Goal: Task Accomplishment & Management: Use online tool/utility

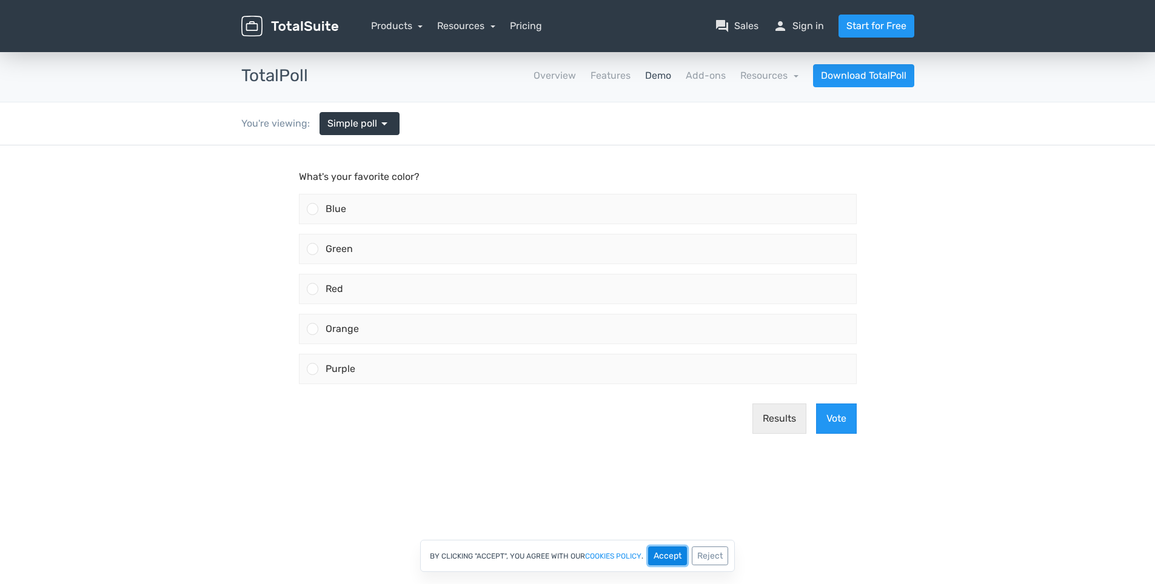
click at [666, 555] on button "Accept" at bounding box center [667, 556] width 39 height 19
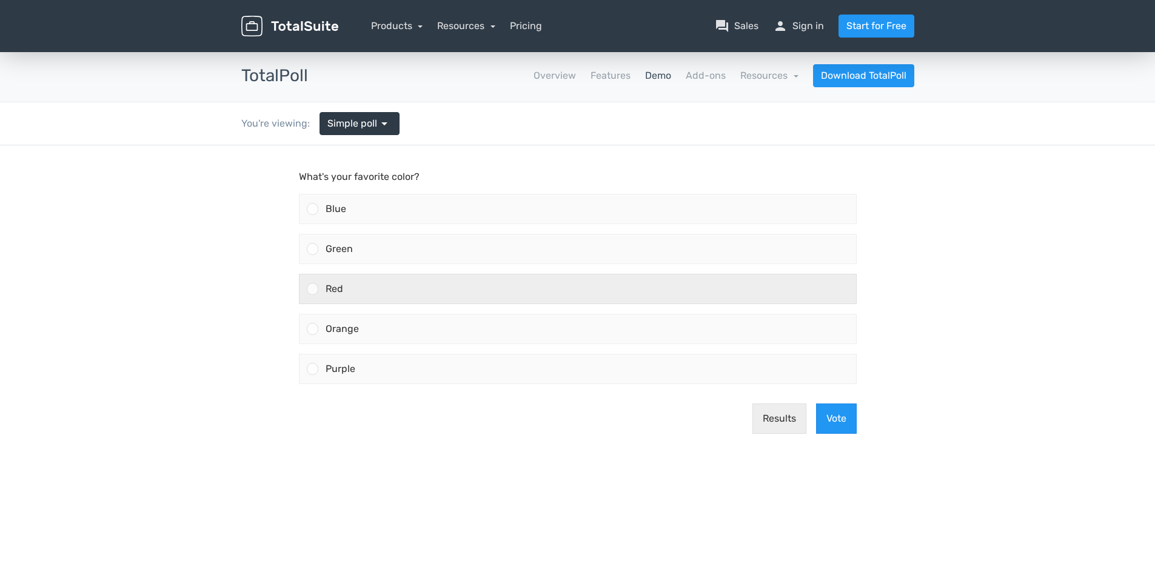
click at [310, 292] on div at bounding box center [313, 289] width 12 height 12
click at [312, 289] on input "Red" at bounding box center [312, 289] width 0 height 0
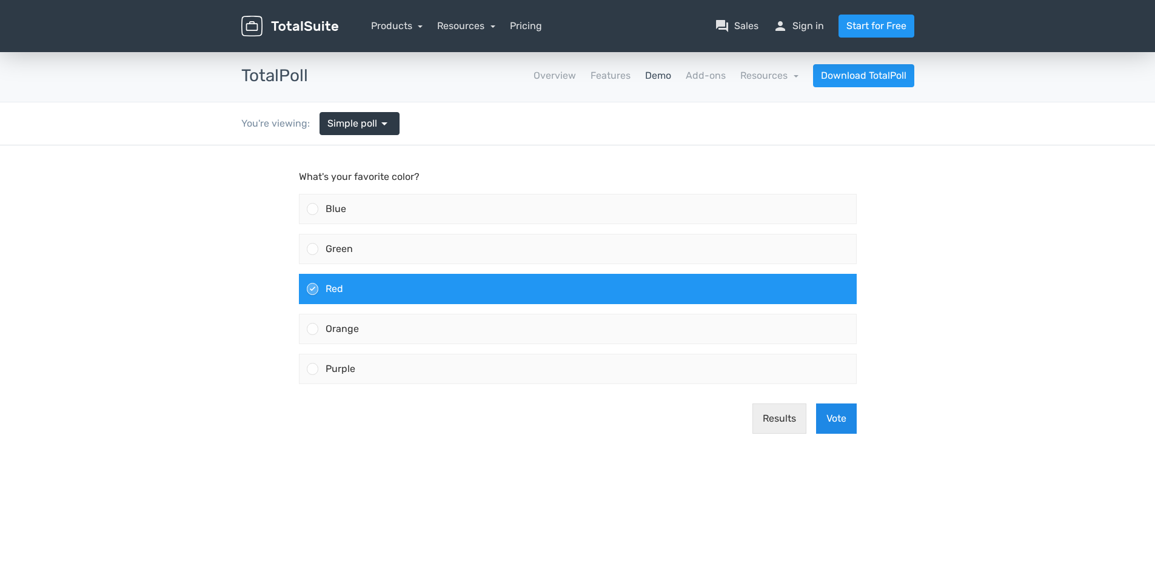
click at [844, 422] on button "Vote" at bounding box center [836, 419] width 41 height 30
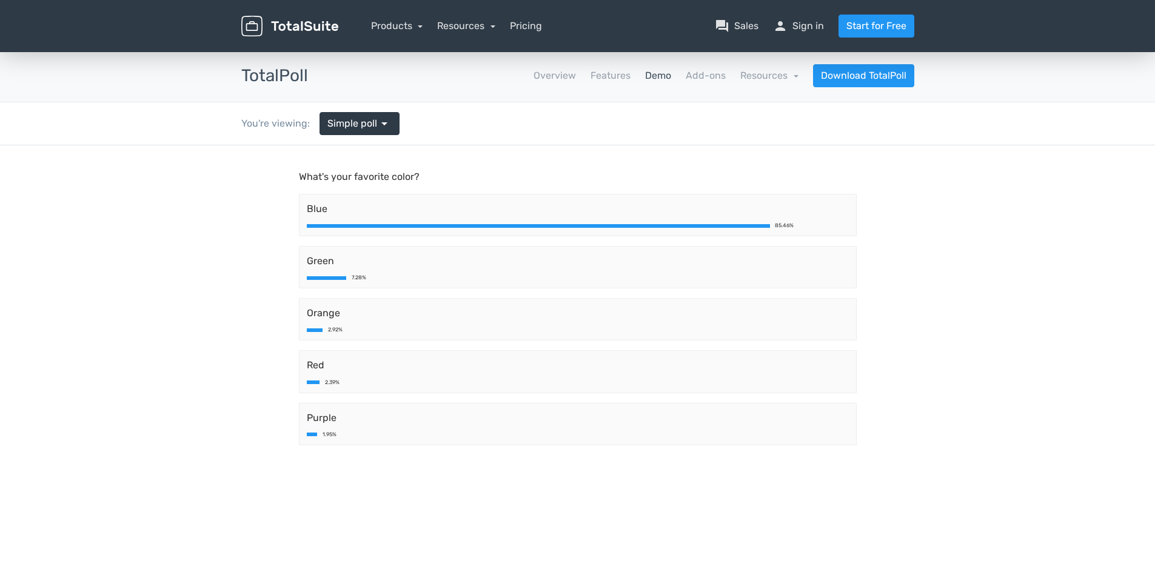
click at [659, 78] on link "Demo" at bounding box center [658, 75] width 26 height 15
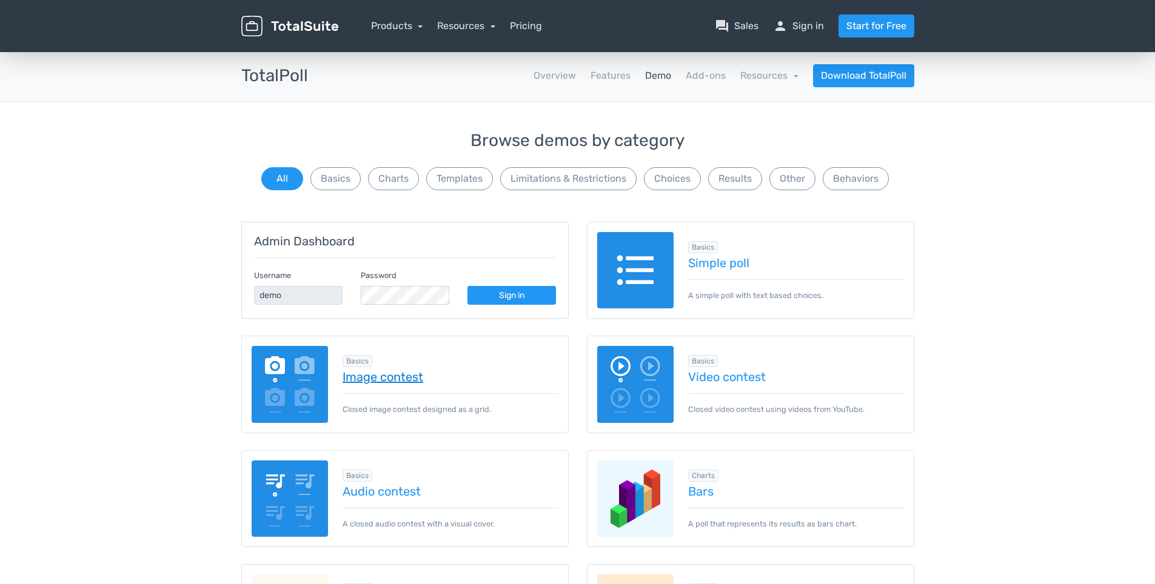
click at [384, 382] on link "Image contest" at bounding box center [450, 376] width 216 height 13
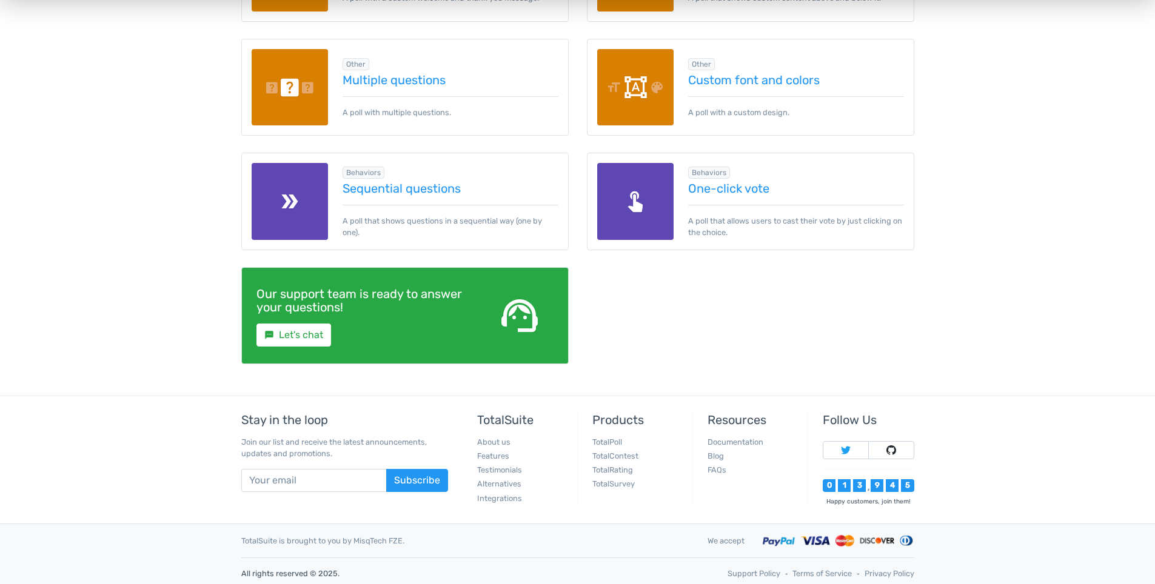
scroll to position [1787, 0]
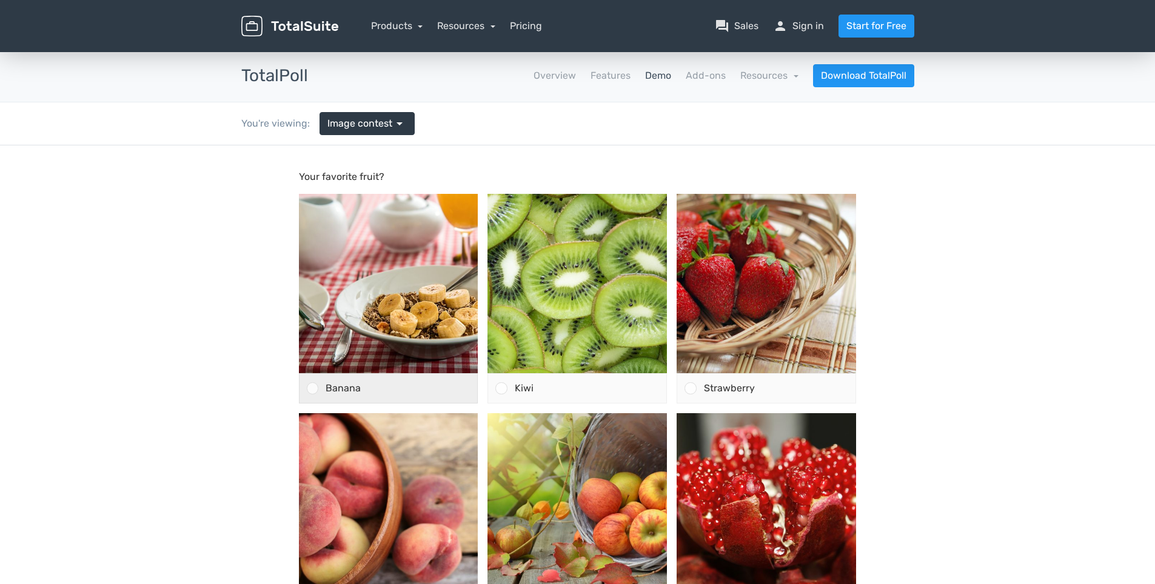
click at [313, 388] on div at bounding box center [313, 388] width 12 height 12
click at [312, 389] on input "Banana" at bounding box center [312, 389] width 0 height 0
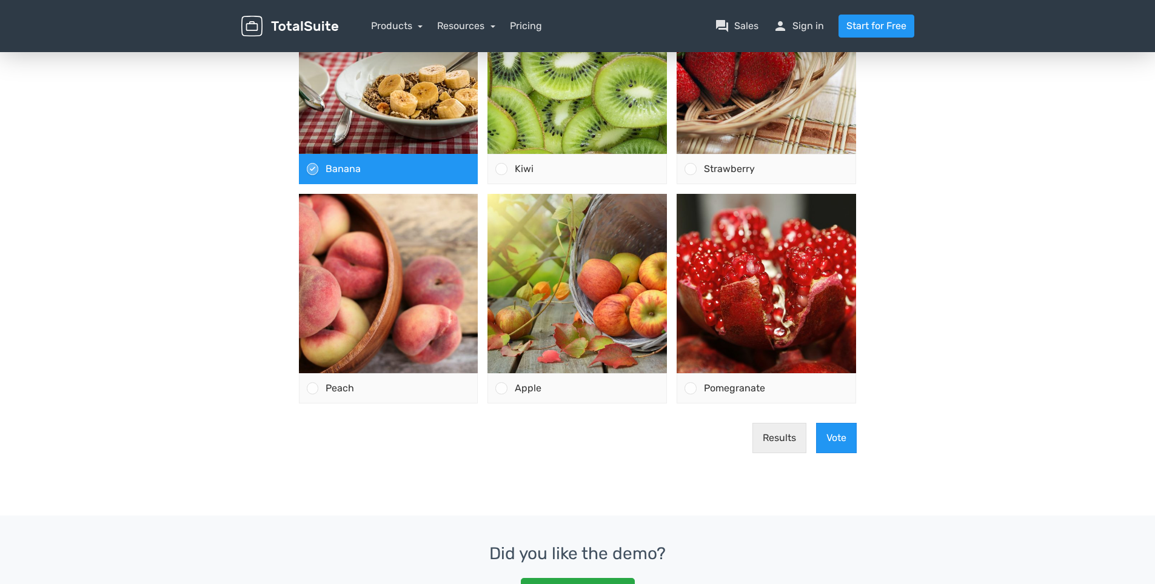
scroll to position [242, 0]
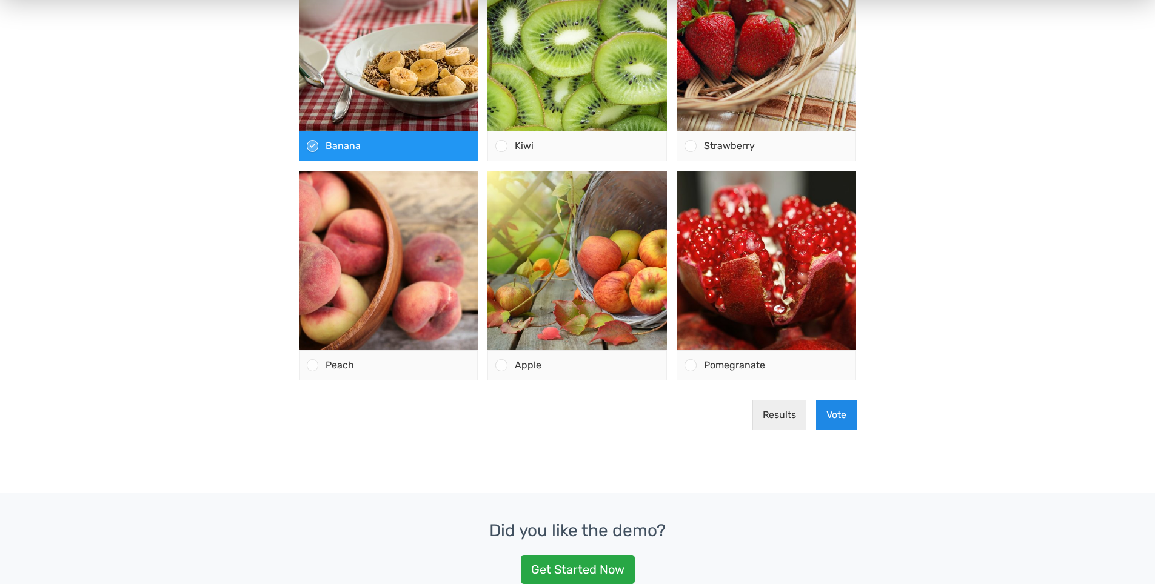
click at [829, 416] on button "Vote" at bounding box center [836, 415] width 41 height 30
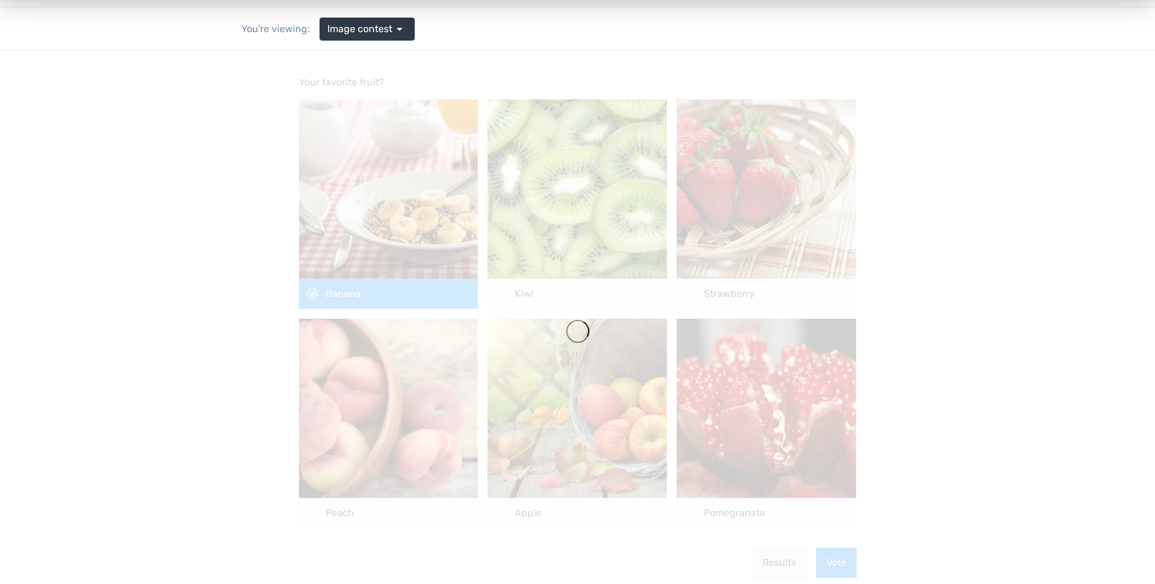
scroll to position [61, 0]
